Goal: Transaction & Acquisition: Obtain resource

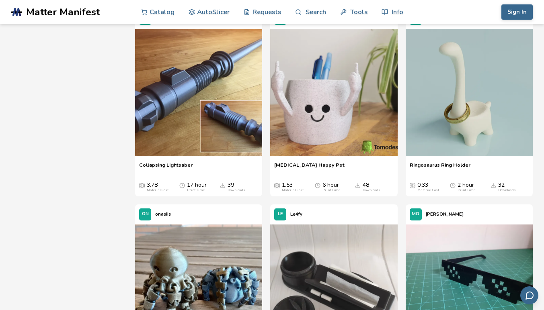
scroll to position [964, 0]
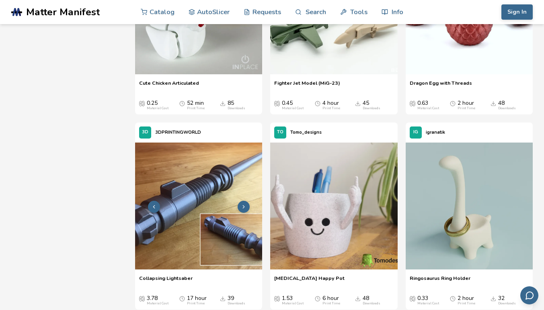
click at [225, 199] on img at bounding box center [198, 206] width 127 height 127
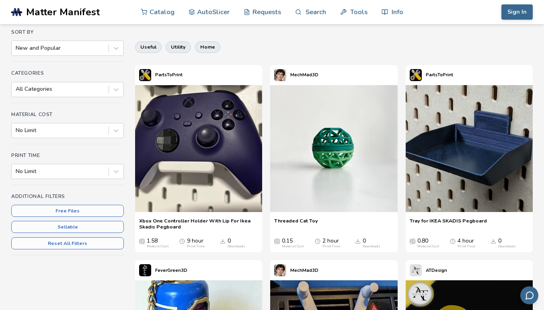
scroll to position [51, 0]
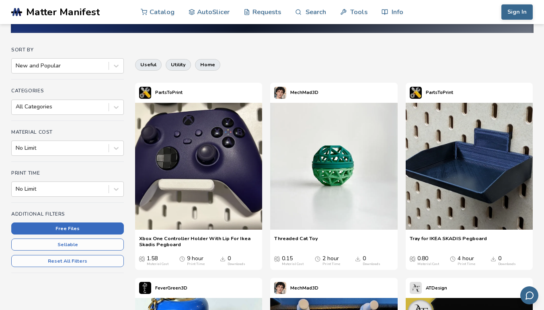
click at [82, 229] on button "Free Files" at bounding box center [67, 229] width 113 height 12
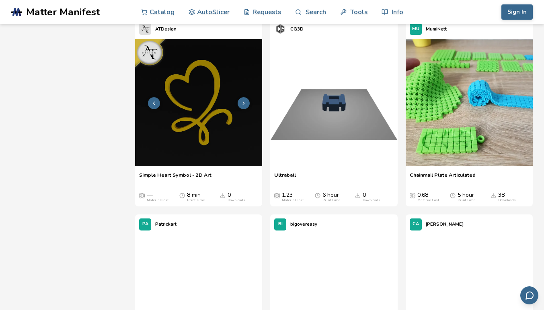
scroll to position [321, 0]
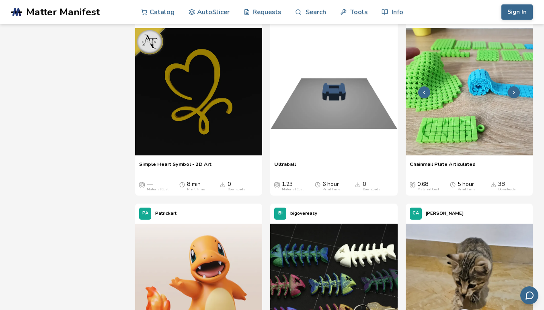
click at [457, 122] on img at bounding box center [468, 91] width 127 height 127
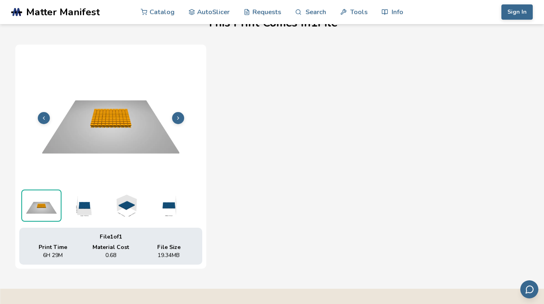
scroll to position [237, 0]
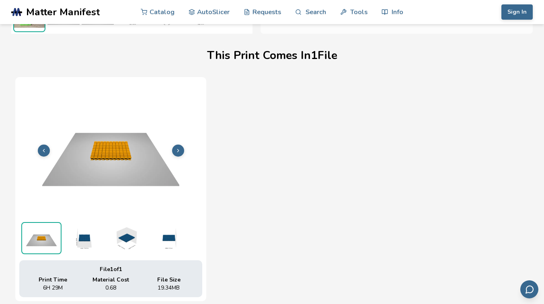
click at [112, 176] on img at bounding box center [110, 149] width 183 height 137
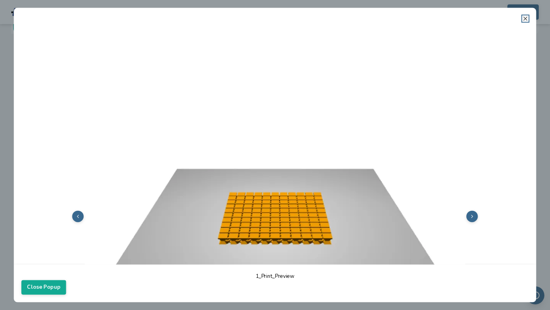
click at [524, 19] on icon at bounding box center [525, 18] width 6 height 6
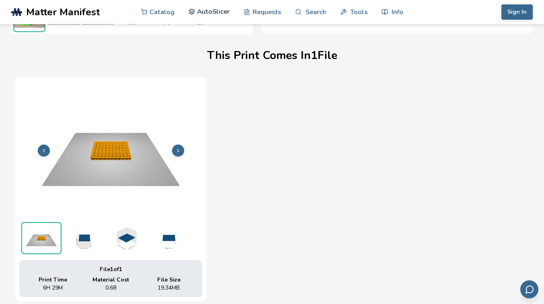
click at [211, 8] on link "AutoSlicer" at bounding box center [208, 12] width 41 height 24
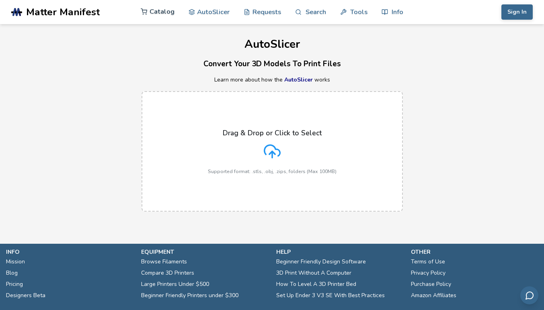
click at [160, 8] on link "Catalog" at bounding box center [158, 12] width 34 height 24
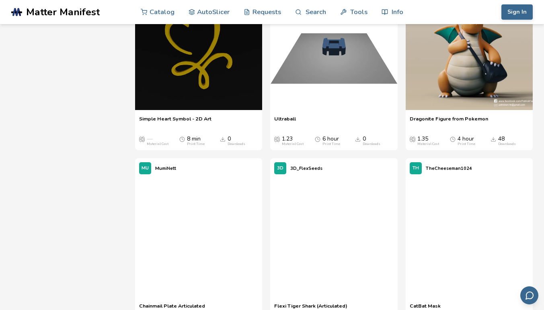
scroll to position [2291, 0]
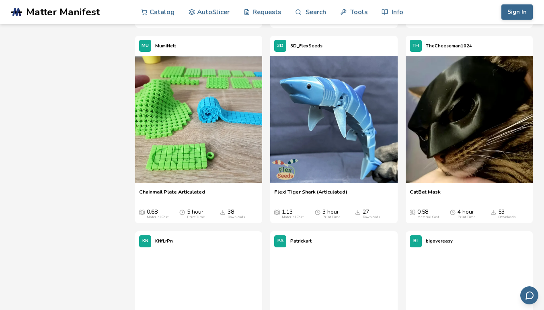
click at [210, 141] on img at bounding box center [198, 119] width 127 height 127
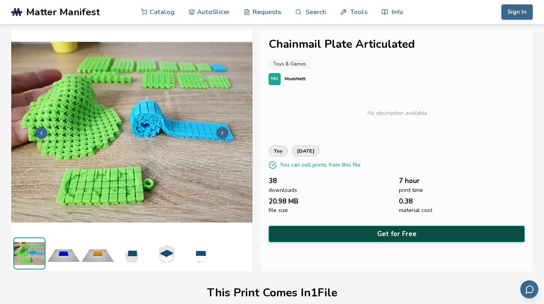
click at [393, 226] on button "Get for Free" at bounding box center [396, 234] width 256 height 16
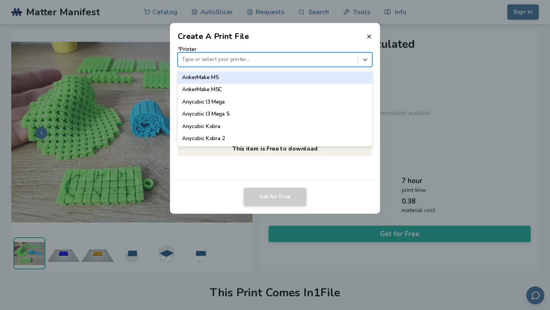
click at [209, 57] on div at bounding box center [268, 60] width 172 height 8
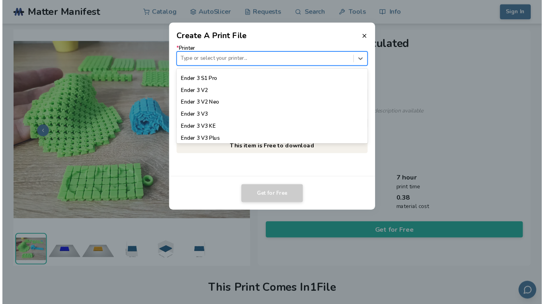
scroll to position [563, 0]
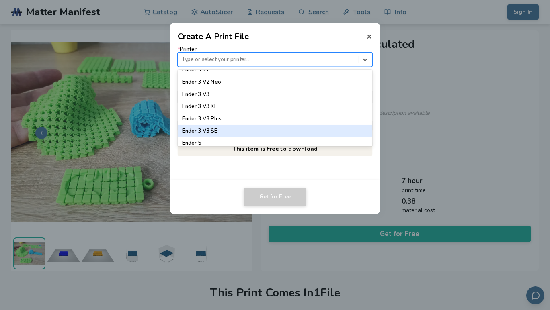
click at [235, 125] on div "Ender 3 V3 SE" at bounding box center [275, 131] width 195 height 12
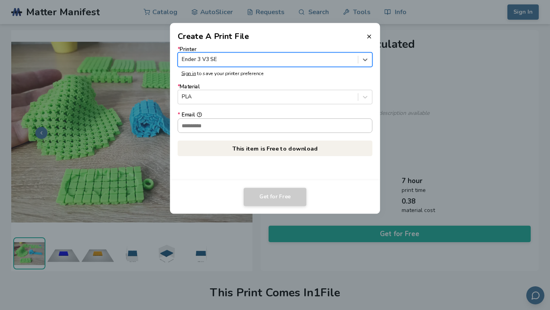
click at [235, 125] on input "* Email" at bounding box center [275, 126] width 194 height 14
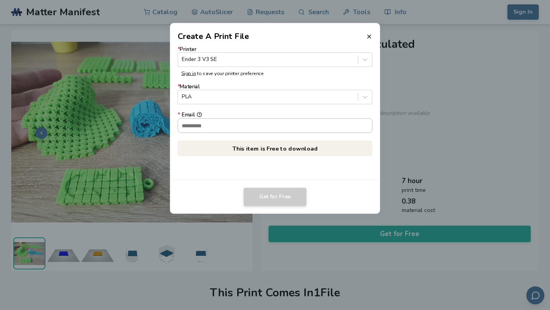
type input "**********"
click at [276, 194] on button "Get for Free" at bounding box center [275, 197] width 63 height 18
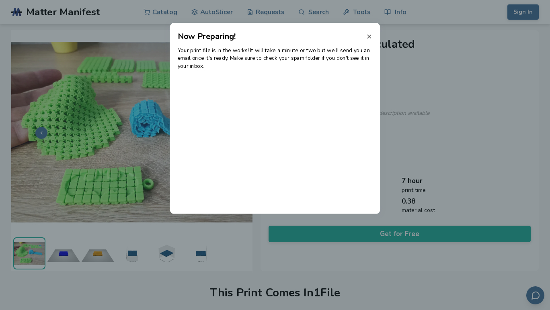
click at [370, 35] on icon at bounding box center [369, 36] width 6 height 6
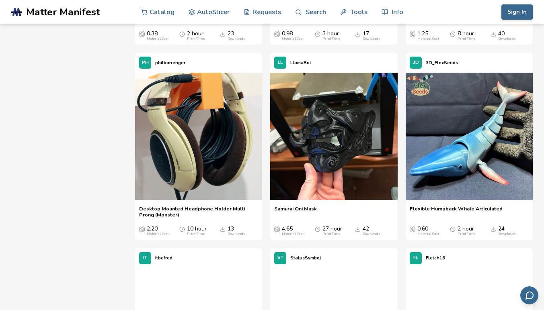
scroll to position [3997, 0]
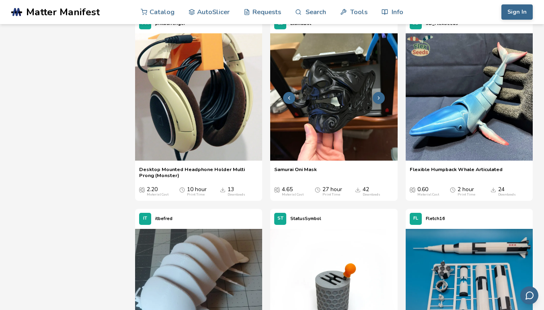
click at [371, 141] on img at bounding box center [333, 96] width 127 height 127
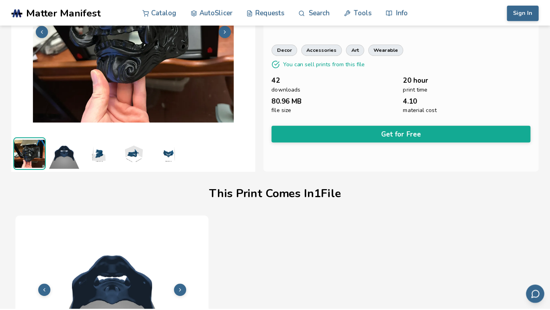
scroll to position [80, 0]
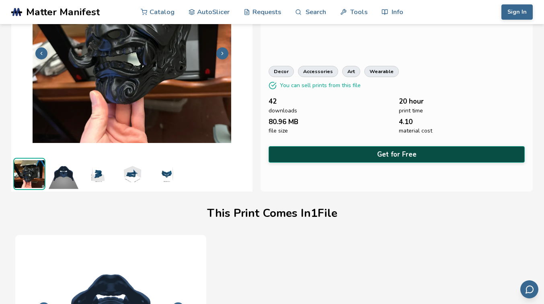
click at [383, 149] on button "Get for Free" at bounding box center [396, 154] width 256 height 16
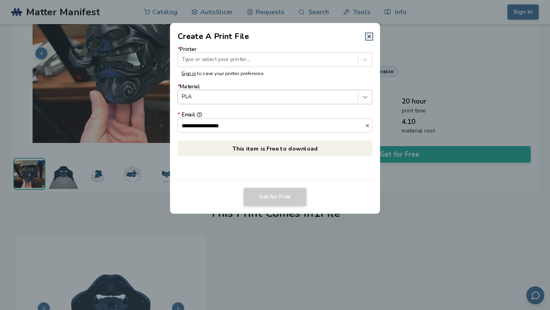
click at [363, 101] on icon at bounding box center [365, 98] width 8 height 8
click at [361, 100] on div at bounding box center [365, 97] width 14 height 14
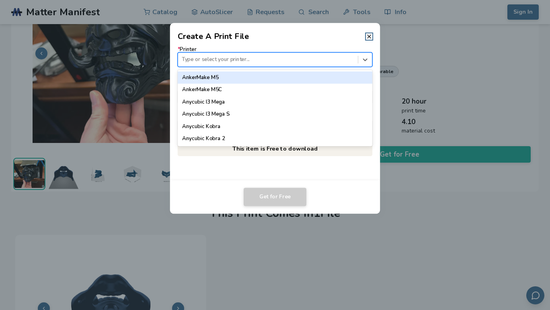
click at [305, 58] on div at bounding box center [268, 60] width 172 height 8
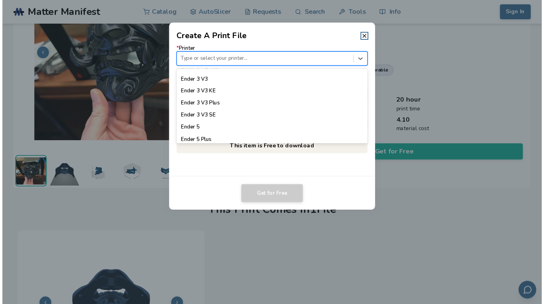
scroll to position [603, 0]
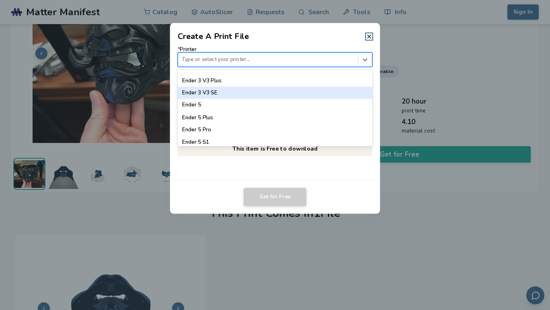
click at [287, 87] on div "Ender 3 V3 SE" at bounding box center [275, 93] width 195 height 12
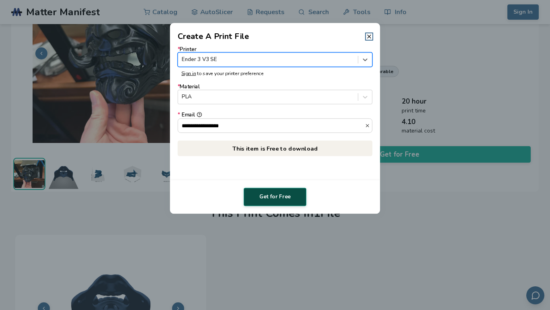
click at [285, 197] on button "Get for Free" at bounding box center [275, 197] width 63 height 18
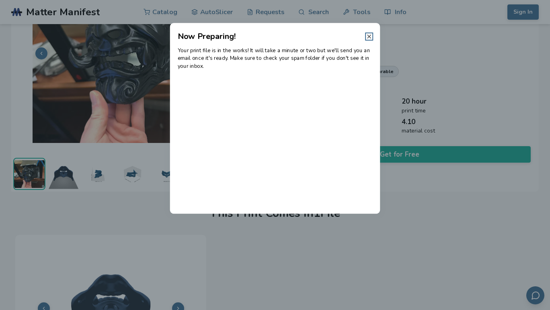
click at [367, 35] on icon at bounding box center [369, 36] width 6 height 6
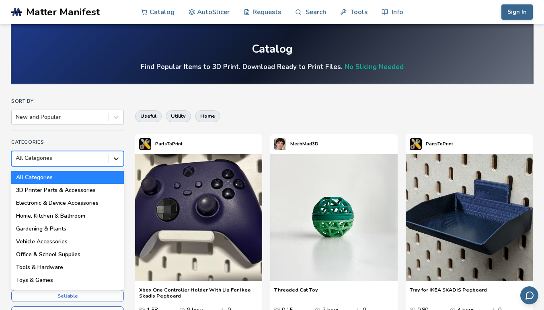
click at [115, 159] on icon at bounding box center [116, 159] width 8 height 8
click at [72, 278] on div "Toys & Games" at bounding box center [67, 280] width 113 height 13
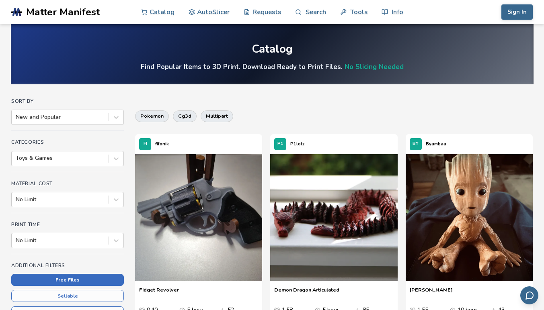
click at [82, 281] on button "Free Files" at bounding box center [67, 280] width 113 height 12
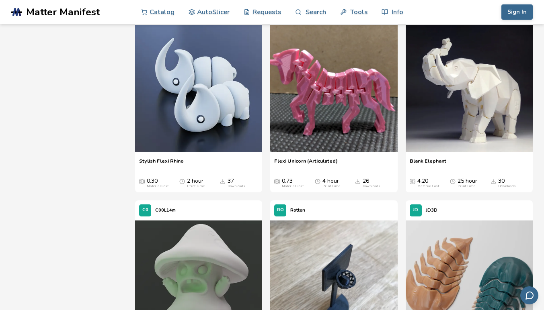
scroll to position [2090, 0]
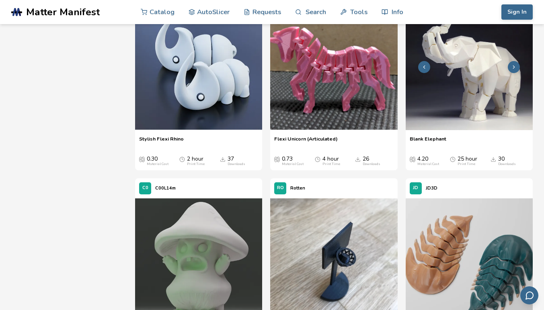
click at [473, 84] on img at bounding box center [468, 66] width 127 height 127
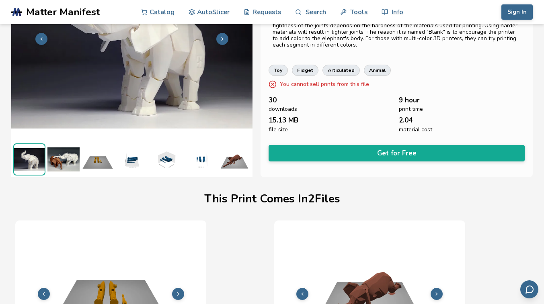
scroll to position [0, 3]
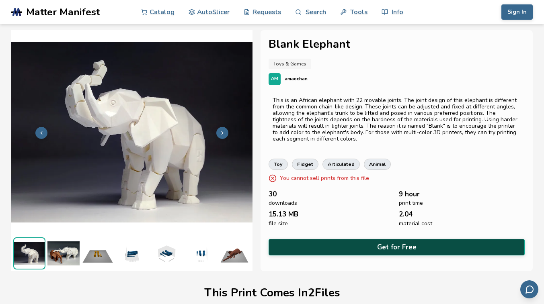
click at [403, 245] on button "Get for Free" at bounding box center [396, 247] width 256 height 16
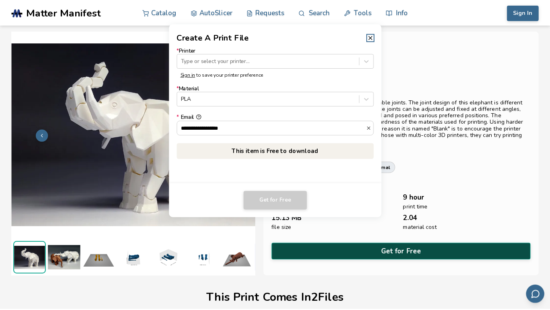
scroll to position [0, 0]
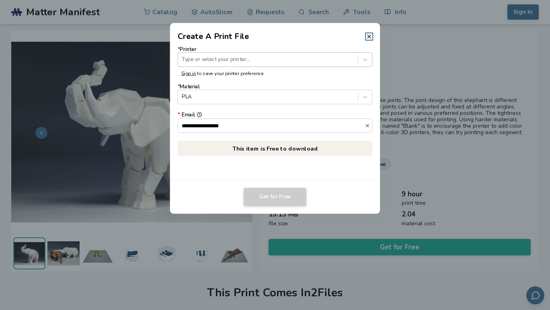
click at [297, 58] on div at bounding box center [268, 60] width 172 height 8
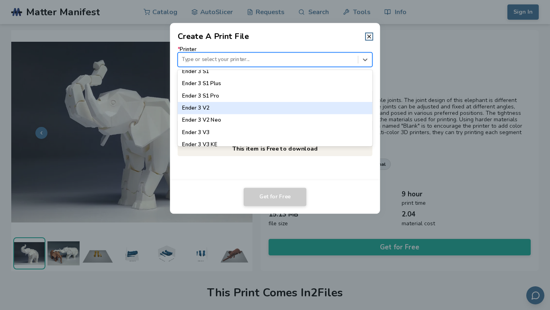
scroll to position [563, 0]
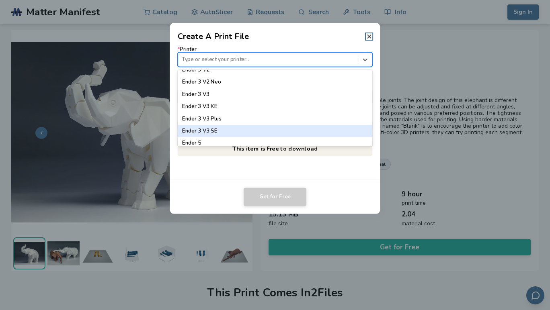
click at [283, 128] on div "Ender 3 V3 SE" at bounding box center [275, 131] width 195 height 12
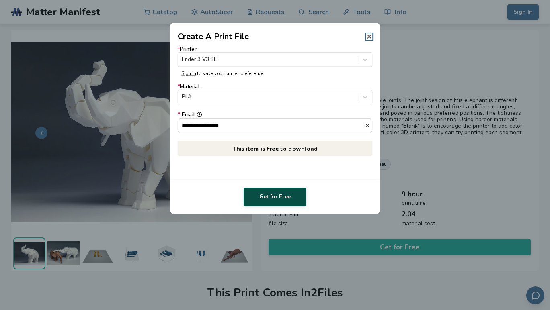
click at [287, 196] on button "Get for Free" at bounding box center [275, 197] width 63 height 18
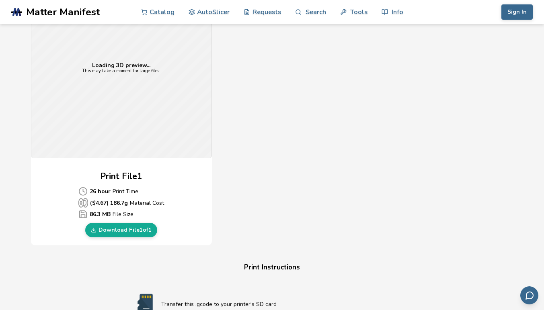
scroll to position [321, 0]
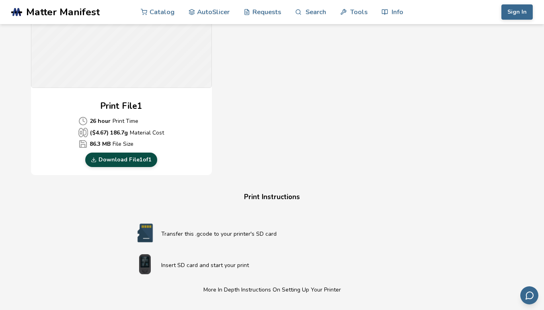
click at [136, 159] on link "Download File 1 of 1" at bounding box center [121, 160] width 72 height 14
